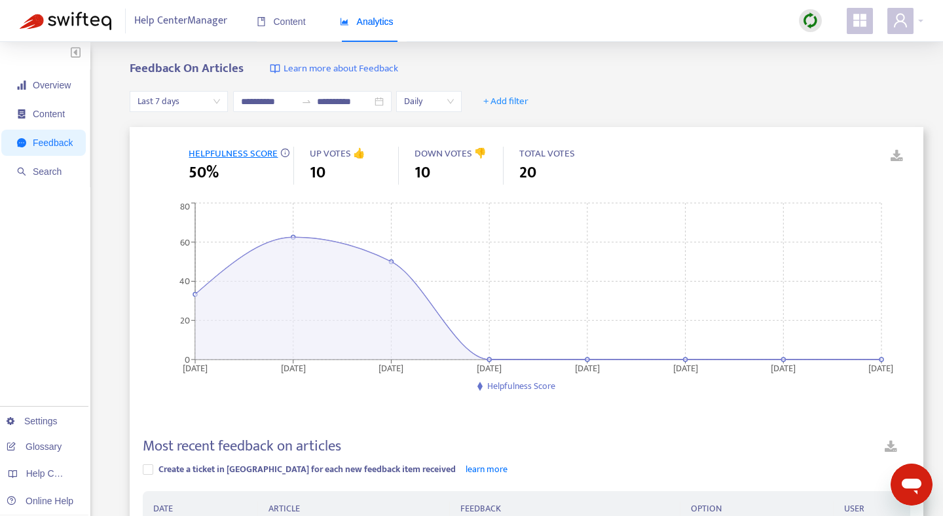
click at [96, 18] on img at bounding box center [66, 21] width 92 height 18
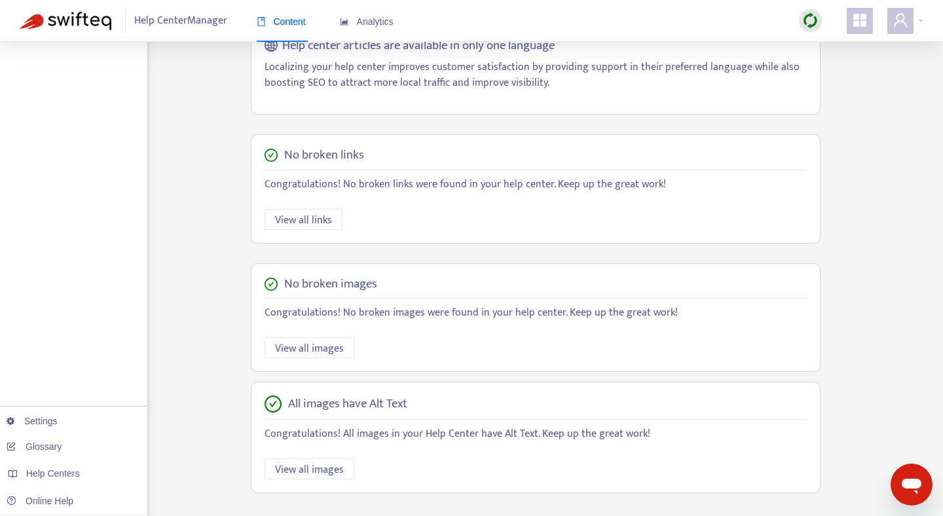
scroll to position [312, 0]
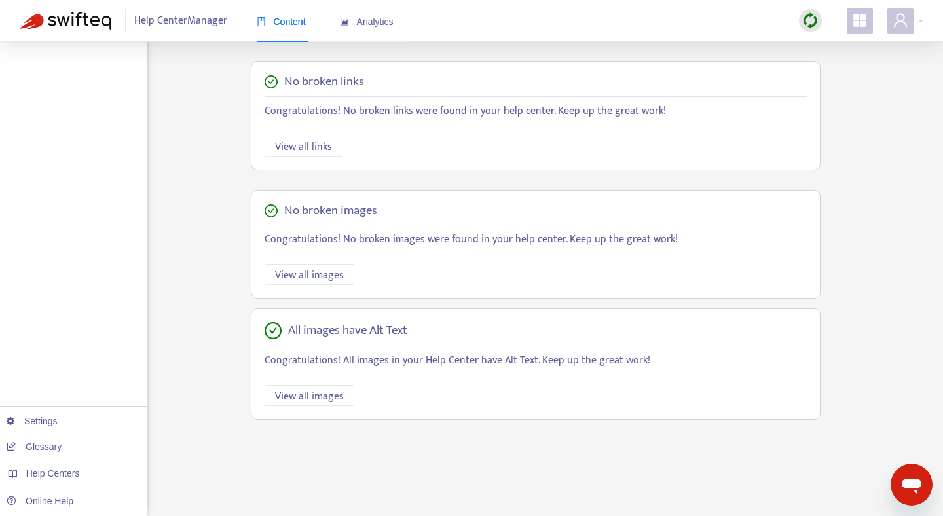
click at [811, 24] on img at bounding box center [810, 20] width 16 height 16
click at [818, 47] on link "Quick Sync" at bounding box center [837, 48] width 56 height 15
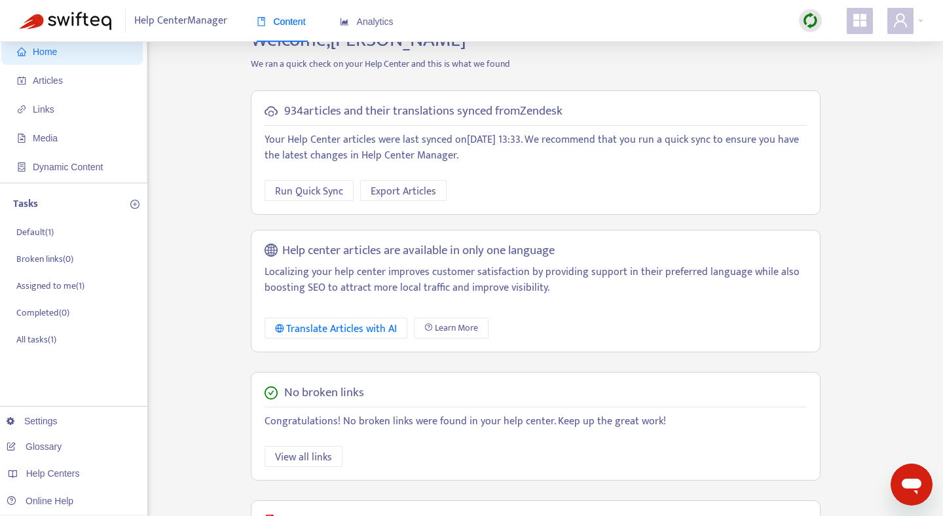
scroll to position [0, 0]
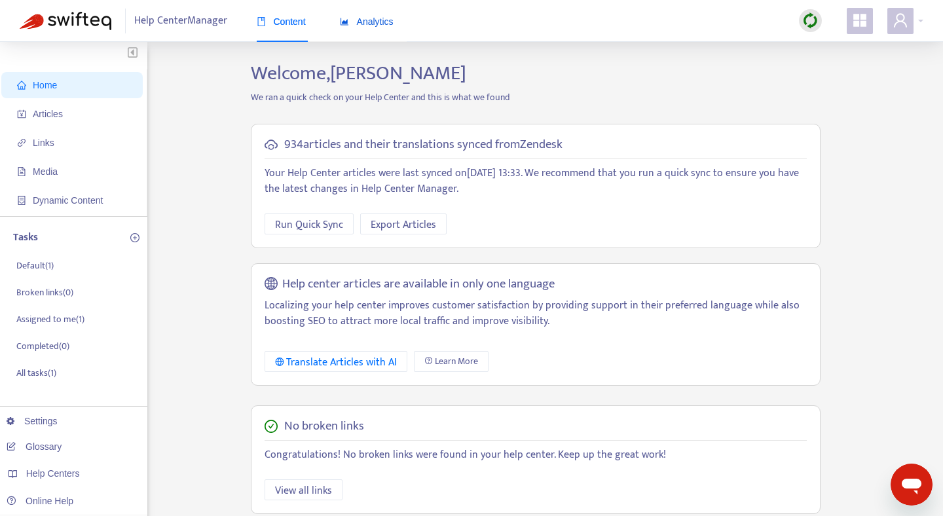
click at [385, 22] on span "Analytics" at bounding box center [367, 21] width 54 height 10
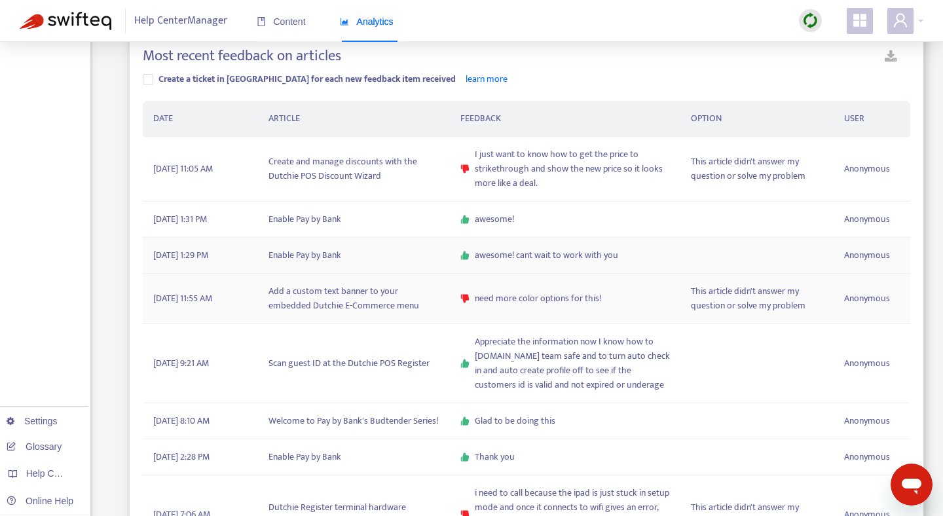
scroll to position [392, 0]
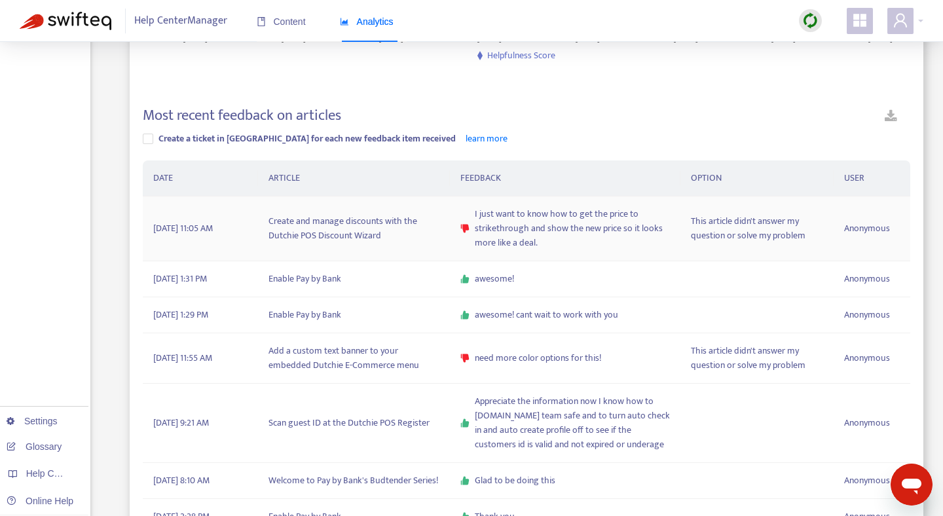
click at [544, 236] on span "I just want to know how to get the price to strikethrough and show the new pric…" at bounding box center [572, 228] width 195 height 43
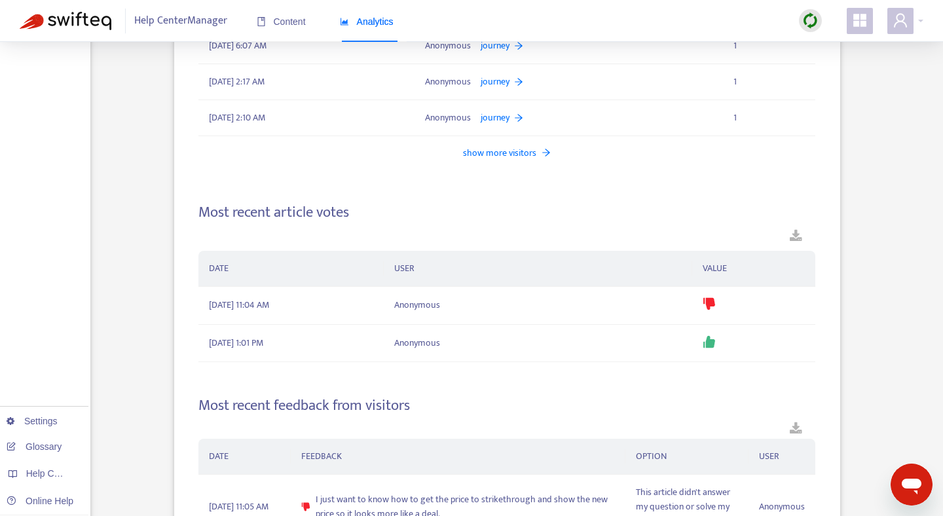
scroll to position [1603, 0]
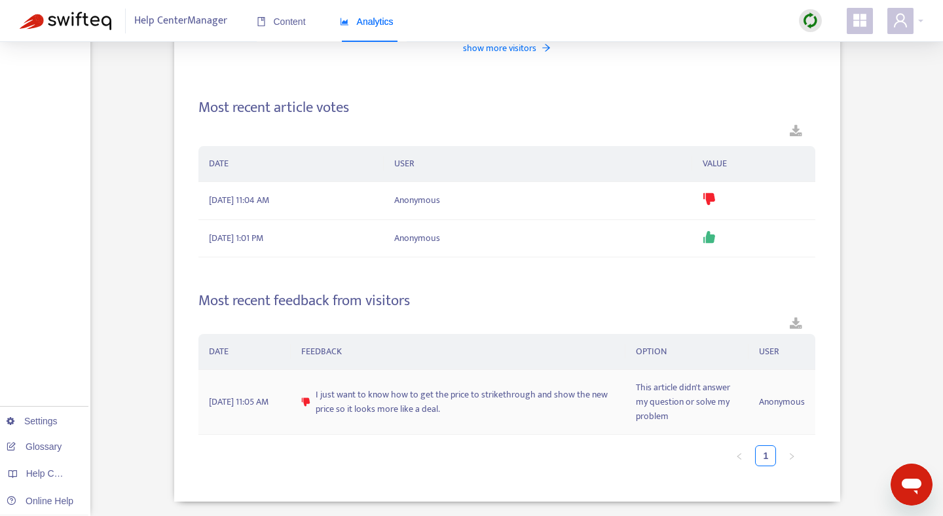
click at [432, 415] on span "I just want to know how to get the price to strikethrough and show the new pric…" at bounding box center [465, 402] width 299 height 29
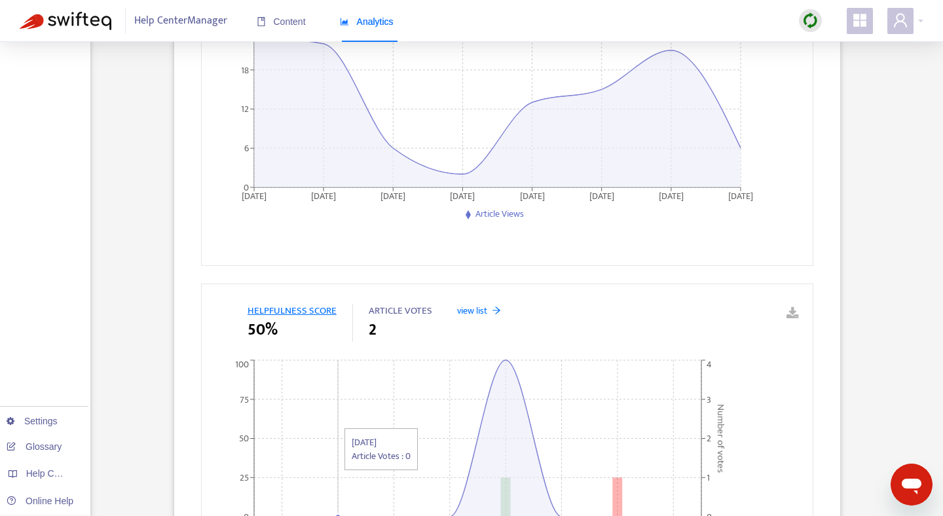
scroll to position [0, 0]
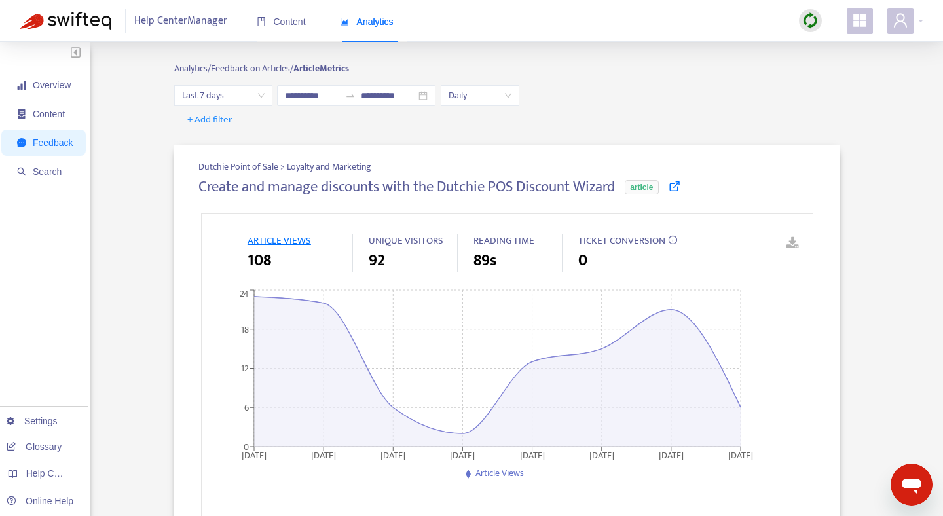
click at [680, 187] on icon at bounding box center [674, 186] width 12 height 12
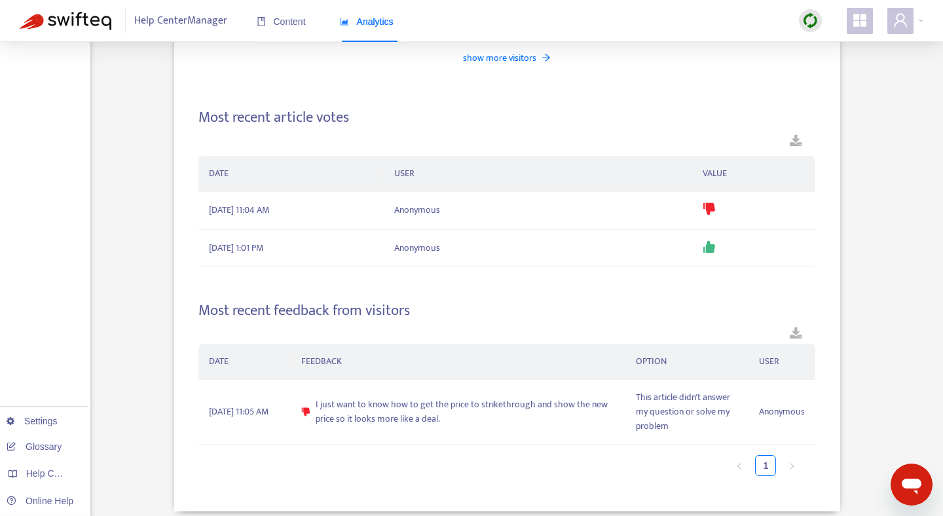
scroll to position [1603, 0]
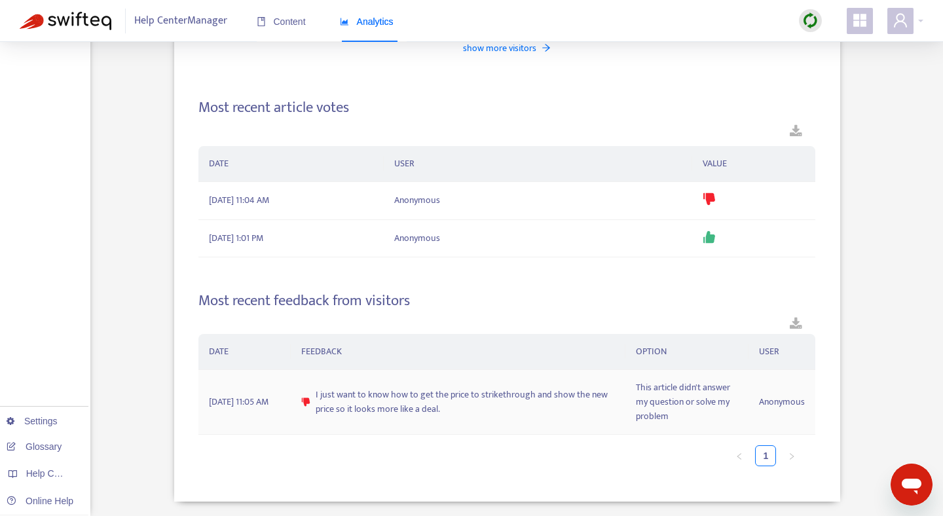
drag, startPoint x: 446, startPoint y: 407, endPoint x: 316, endPoint y: 393, distance: 131.6
click at [316, 393] on div "I just want to know how to get the price to strikethrough and show the new pric…" at bounding box center [457, 402] width 313 height 29
copy span "I just want to know how to get the price to strikethrough and show the new pric…"
